Goal: Task Accomplishment & Management: Complete application form

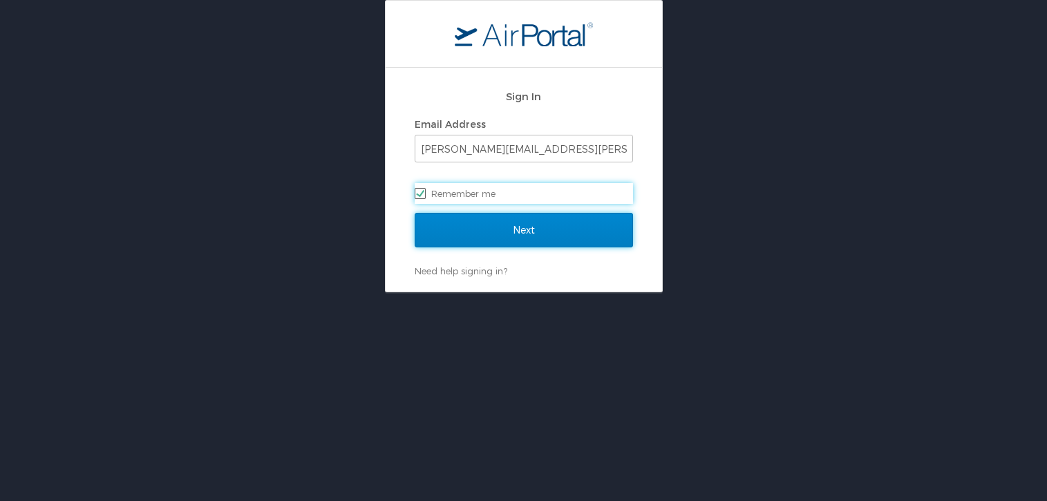
click at [543, 237] on input "Next" at bounding box center [524, 230] width 218 height 35
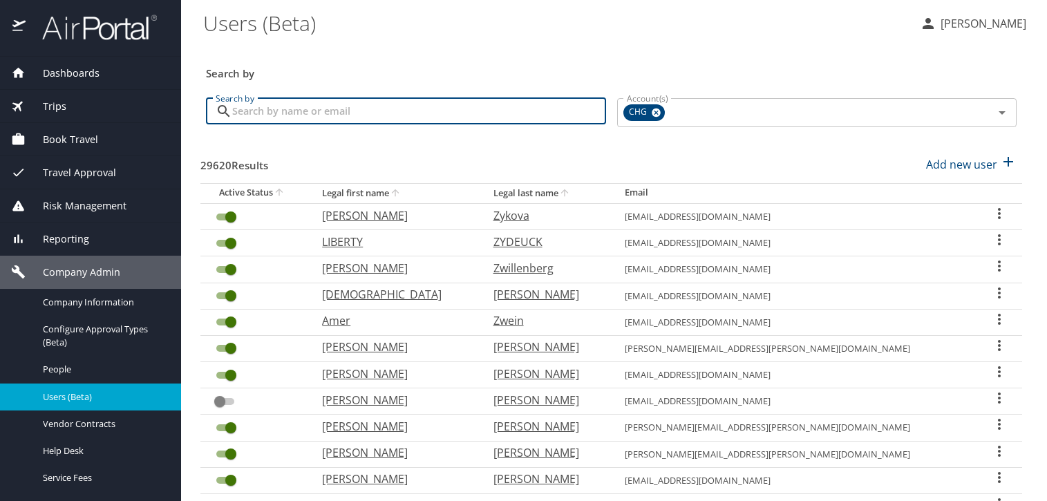
click at [480, 113] on input "Search by" at bounding box center [419, 111] width 374 height 26
paste input "[EMAIL_ADDRESS][DOMAIN_NAME]"
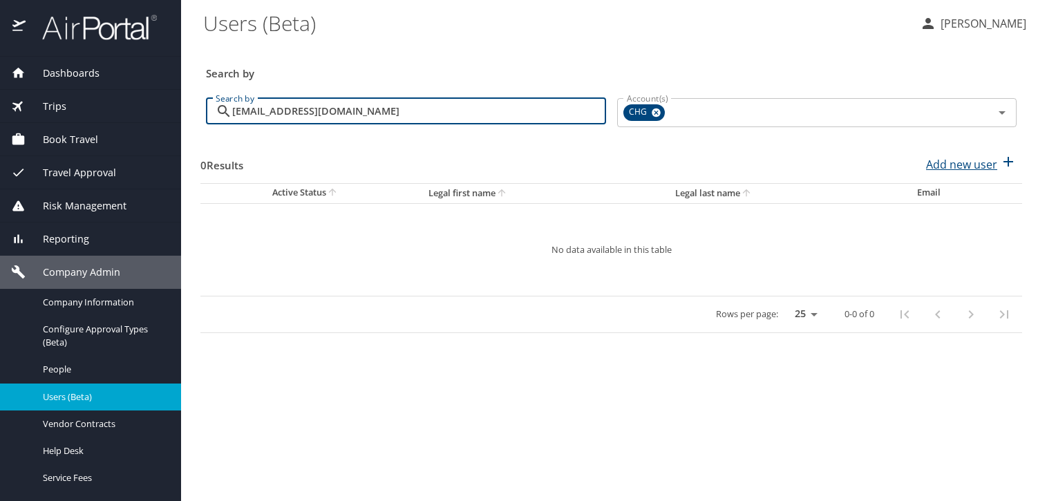
type input "[EMAIL_ADDRESS][DOMAIN_NAME]"
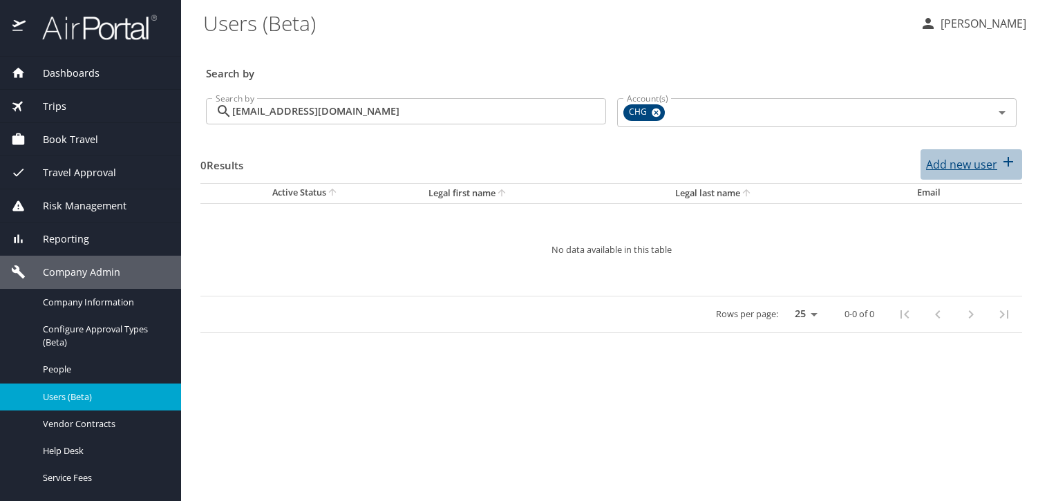
click at [979, 166] on p "Add new user" at bounding box center [961, 164] width 71 height 17
select select "US"
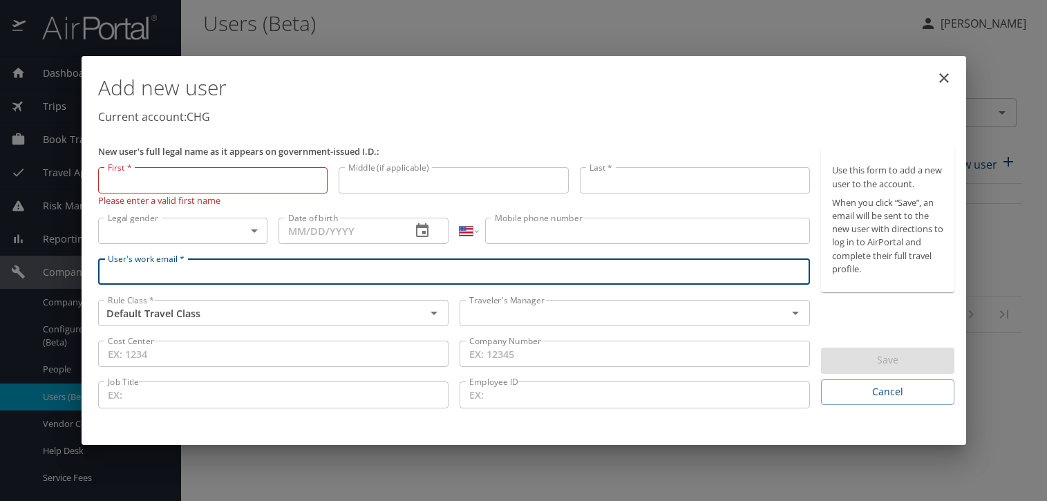
click at [238, 272] on input "User's work email *" at bounding box center [454, 271] width 712 height 26
paste input "leslieebernstein@yahoo.com"
click at [509, 323] on div "Traveler's Manager" at bounding box center [635, 313] width 350 height 26
type input "leslieebernstein@yahoo.com"
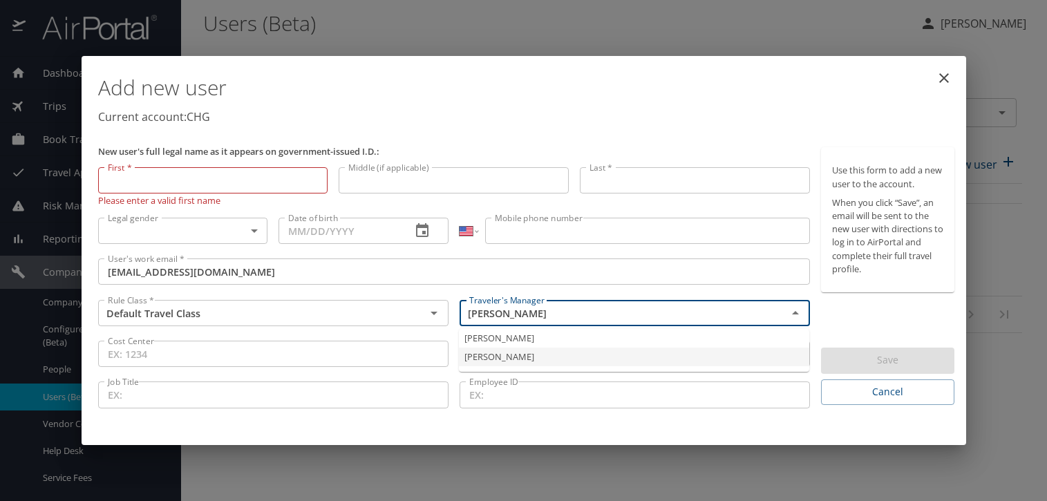
click at [508, 351] on li "Jeffery Bitton" at bounding box center [634, 357] width 350 height 19
type input "Jeffery Bitton"
click at [221, 184] on input "First *" at bounding box center [213, 180] width 230 height 26
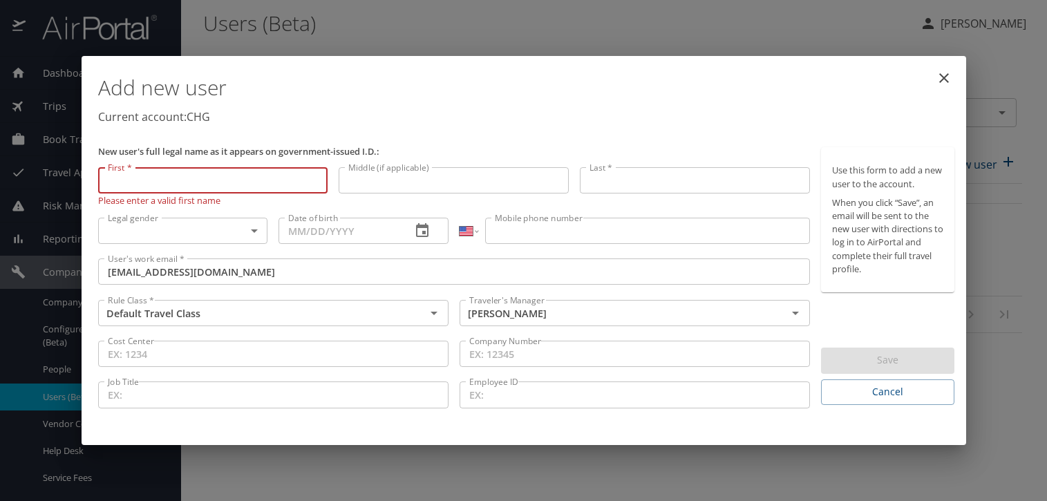
click at [172, 180] on input "First *" at bounding box center [213, 180] width 230 height 26
paste input "Leslie"
type input "Leslie"
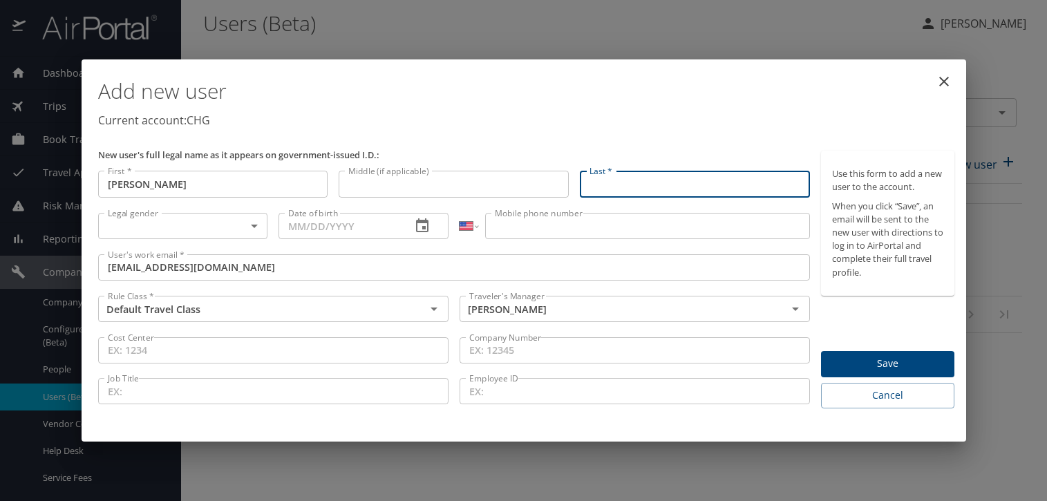
drag, startPoint x: 670, startPoint y: 185, endPoint x: 668, endPoint y: 178, distance: 7.4
click at [668, 178] on input "Last *" at bounding box center [695, 184] width 230 height 26
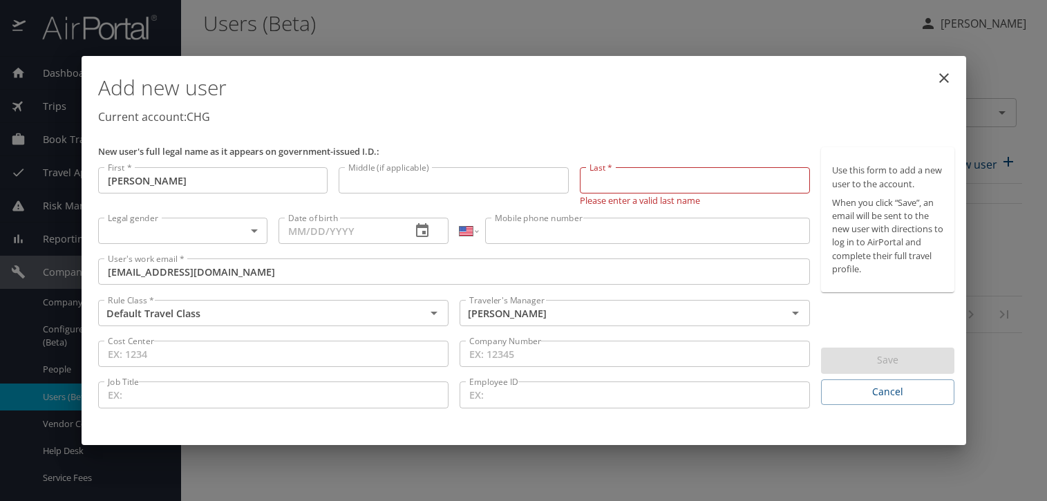
click at [690, 180] on input "Last *" at bounding box center [695, 180] width 230 height 26
paste input "Bernstein"
type input "Bernstein"
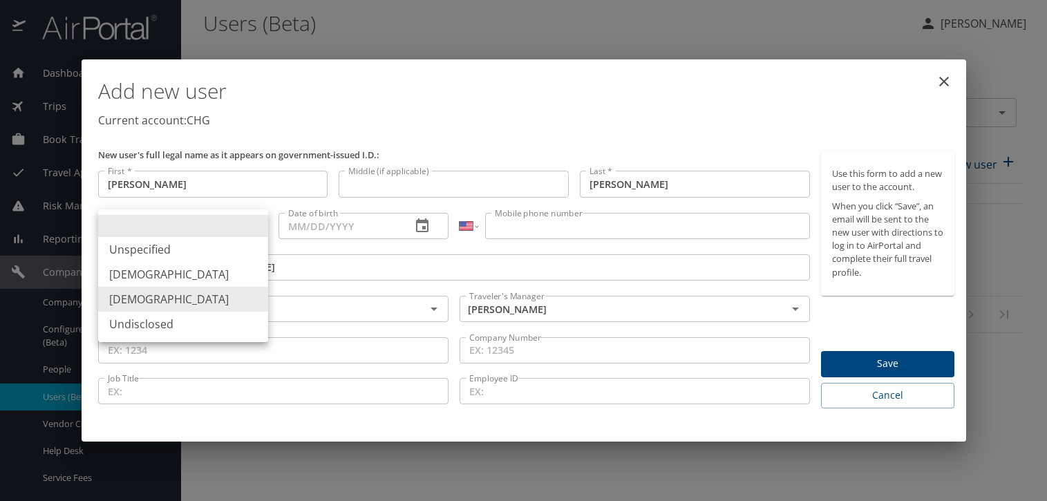
type input "Female"
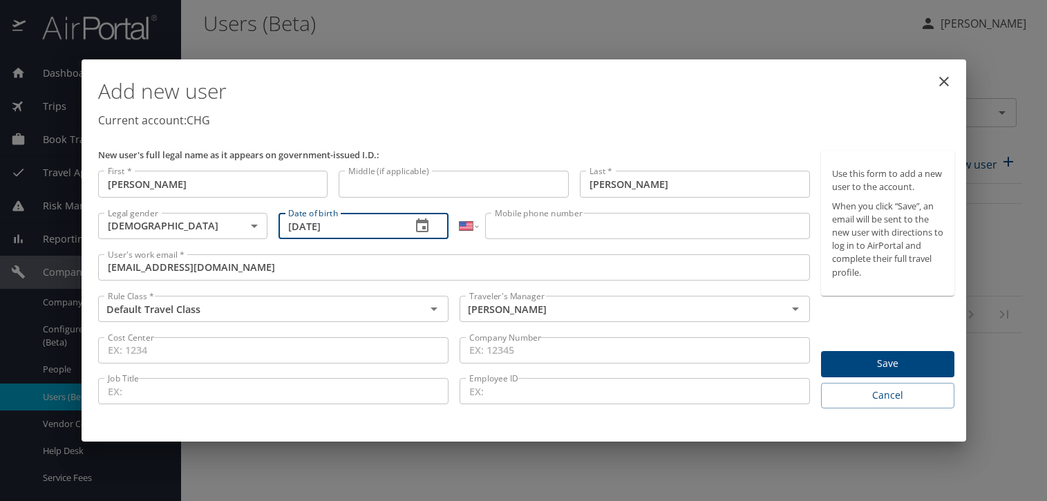
type input "10/27/1970"
click at [614, 228] on input "Mobile phone number" at bounding box center [647, 226] width 325 height 26
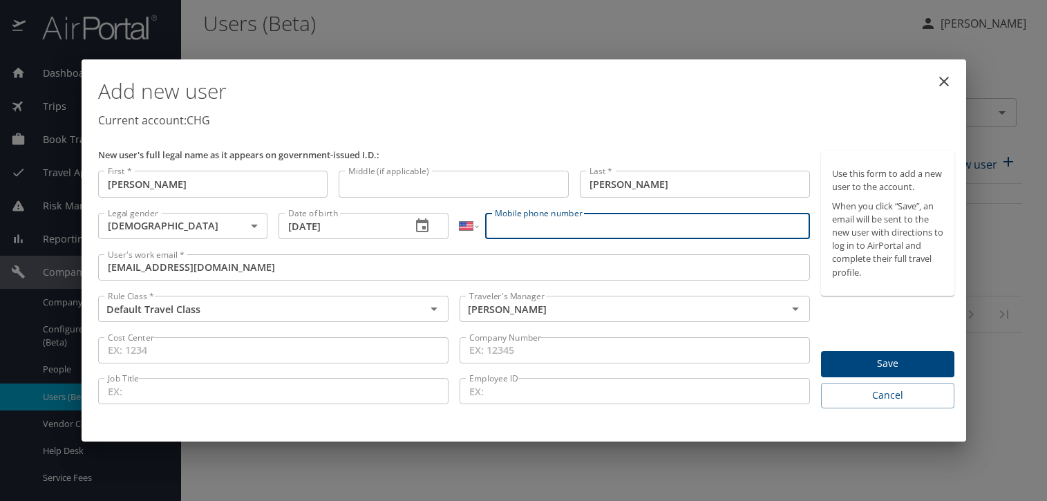
paste input "(312) 933-4671"
type input "(312) 933-4671"
click at [903, 310] on div "Use this form to add a new user to the account. When you click “Save”, an email…" at bounding box center [887, 280] width 133 height 258
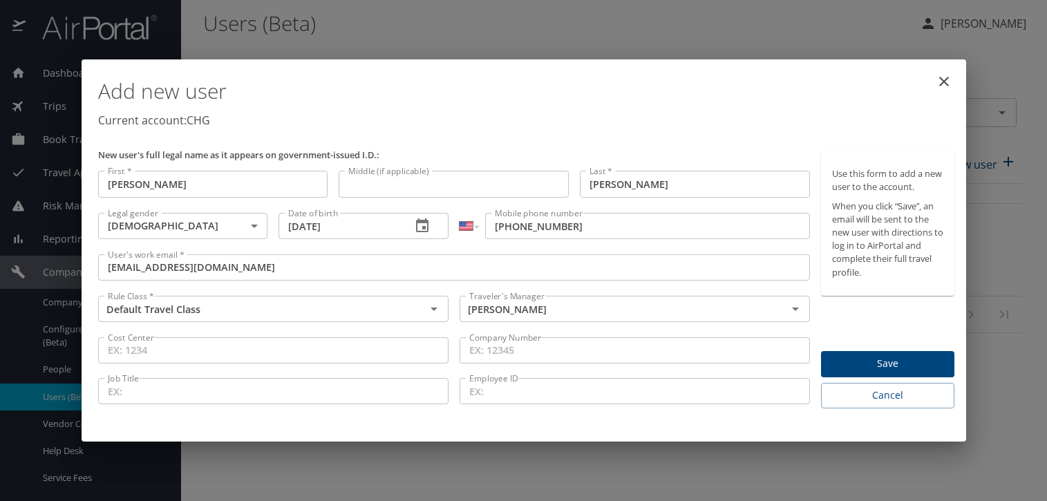
click at [929, 368] on span "Save" at bounding box center [887, 363] width 111 height 17
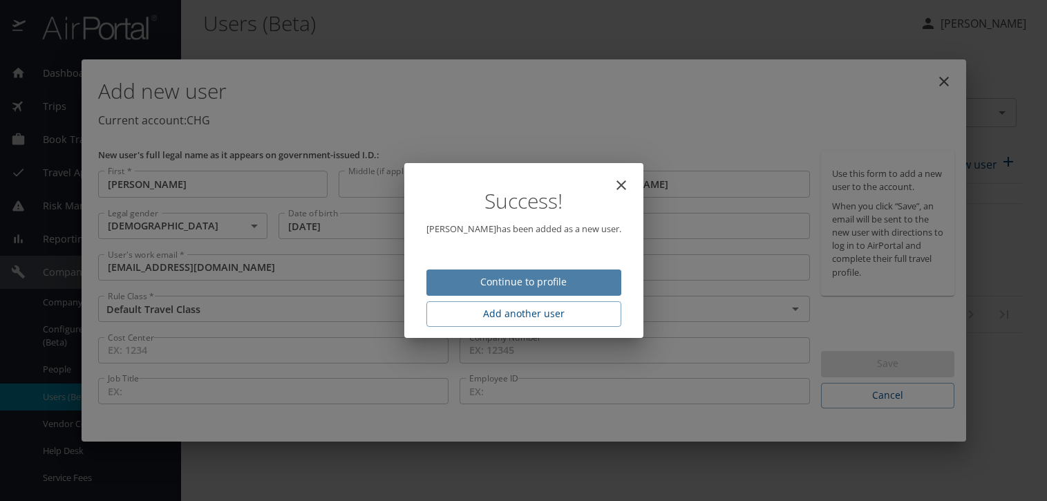
click at [474, 286] on span "Continue to profile" at bounding box center [523, 282] width 173 height 17
select select "US"
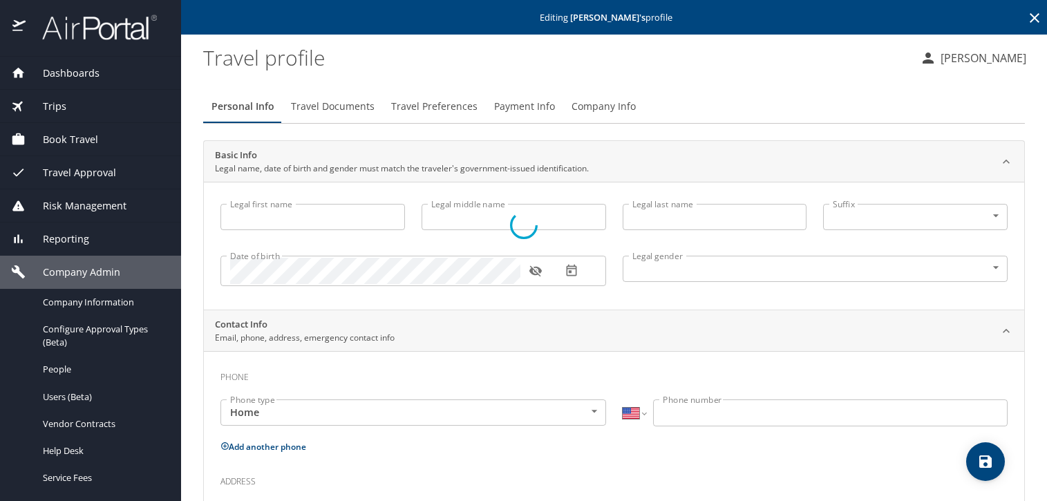
type input "Leslie"
type input "Bernstein"
type input "Female"
select select "US"
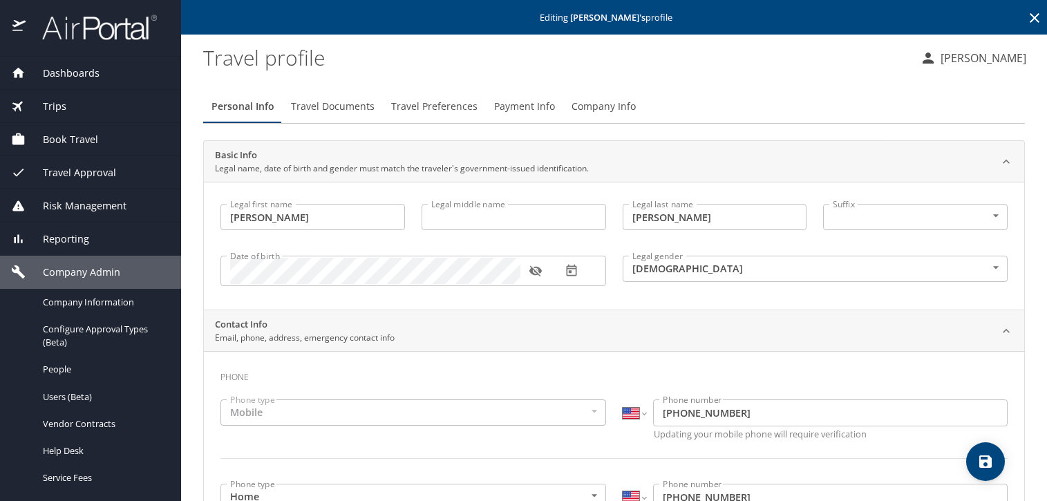
click at [388, 97] on button "Travel Preferences" at bounding box center [434, 106] width 103 height 33
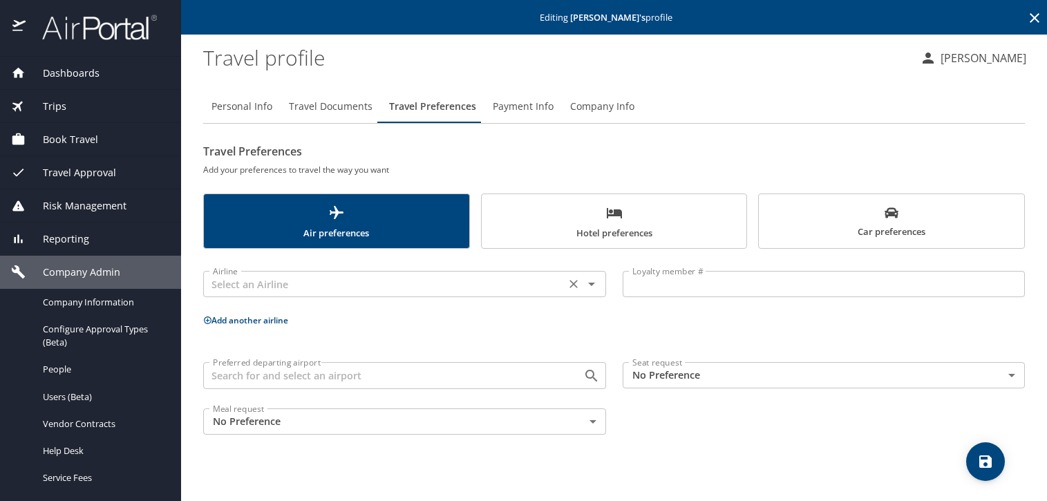
click at [350, 299] on div "Airline Airline" at bounding box center [404, 282] width 403 height 35
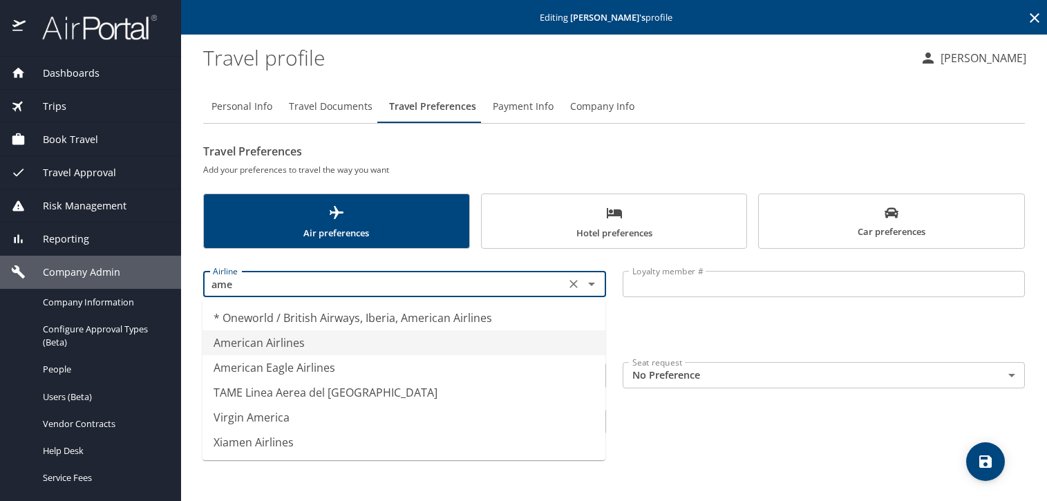
click at [304, 341] on li "American Airlines" at bounding box center [403, 342] width 403 height 25
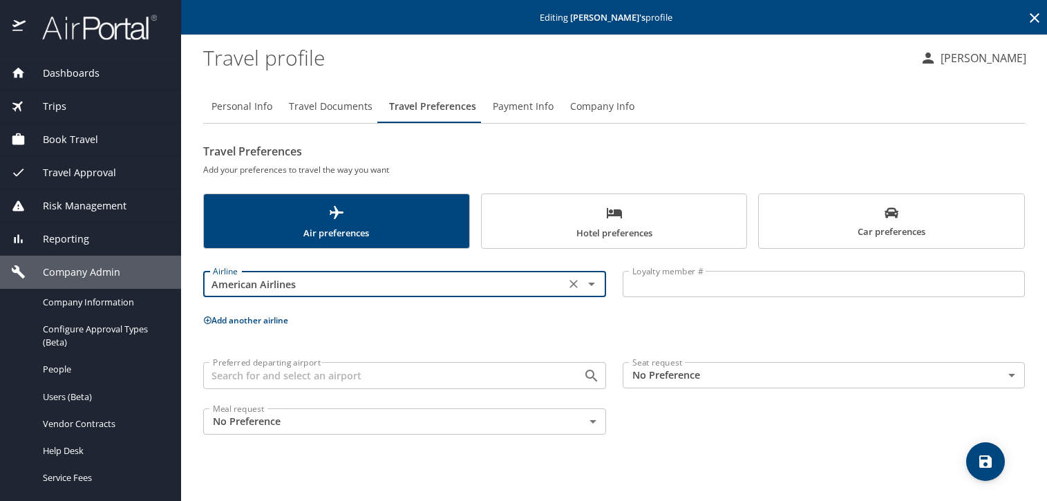
type input "American Airlines"
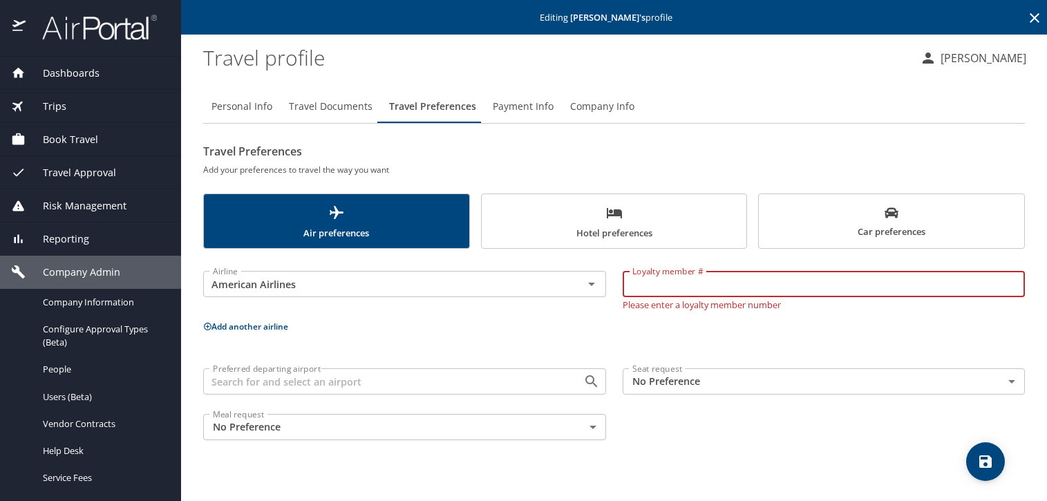
click at [665, 285] on input "Loyalty member #" at bounding box center [824, 284] width 403 height 26
paste input "6WT3826"
type input "6WT3826"
click at [1001, 457] on span "save" at bounding box center [985, 461] width 39 height 17
